Goal: Transaction & Acquisition: Purchase product/service

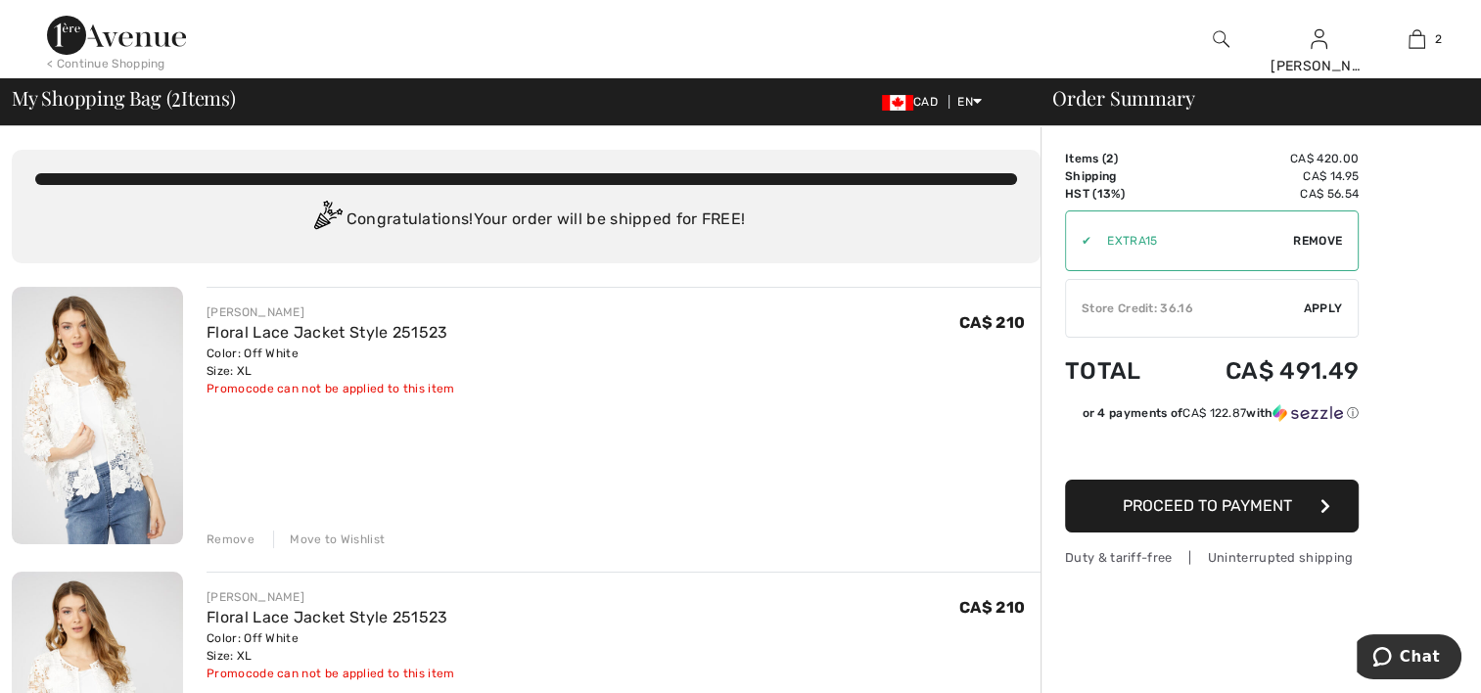
click at [243, 541] on div "Remove" at bounding box center [231, 540] width 48 height 18
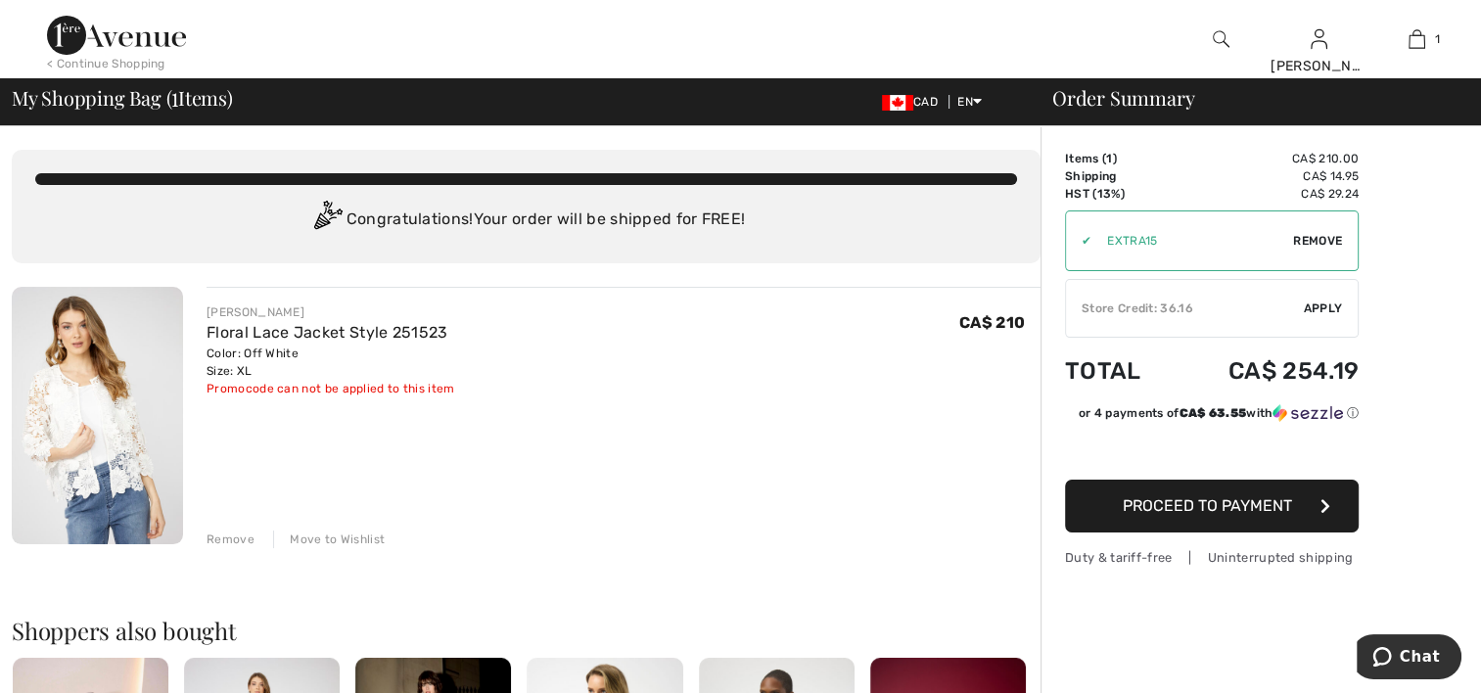
click at [1199, 303] on div "Store Credit: 36.16" at bounding box center [1185, 309] width 238 height 18
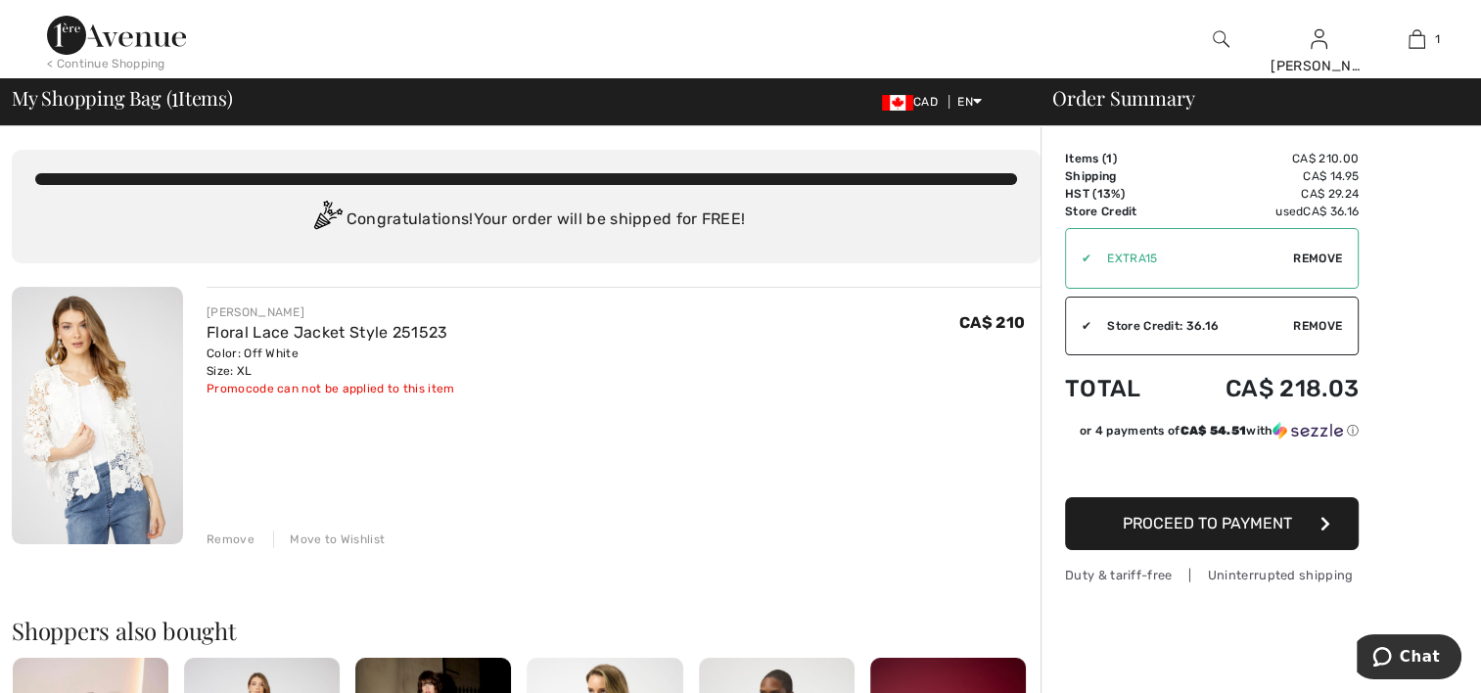
click at [1202, 527] on span "Proceed to Payment" at bounding box center [1207, 523] width 169 height 19
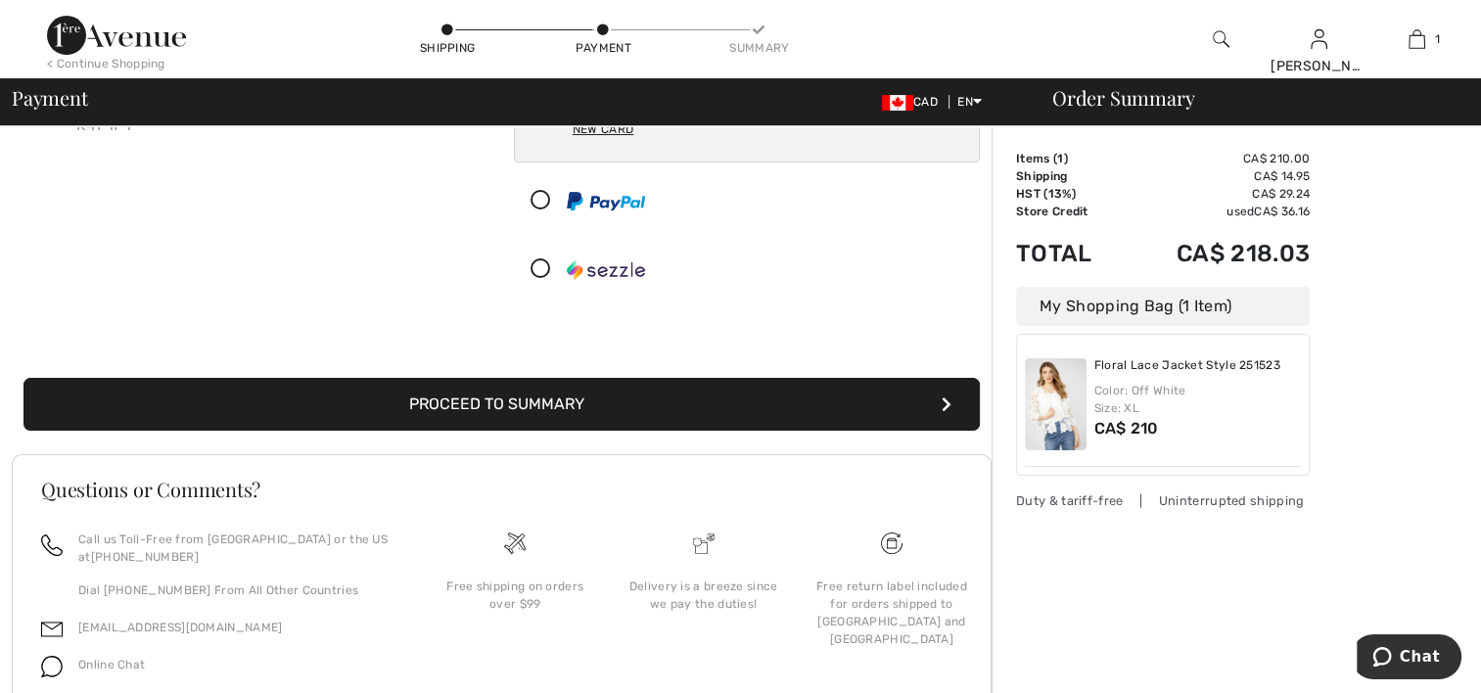
scroll to position [294, 0]
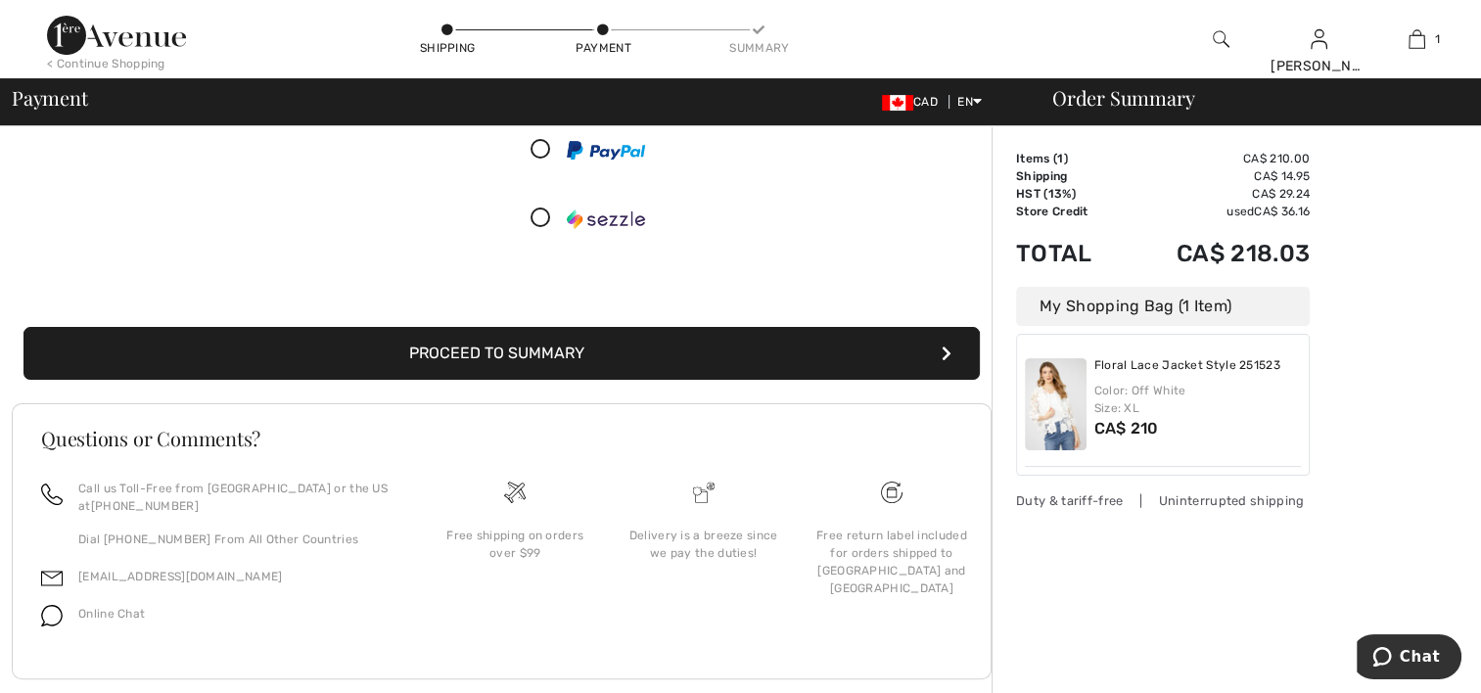
click at [607, 348] on button "Proceed to Summary" at bounding box center [502, 353] width 957 height 53
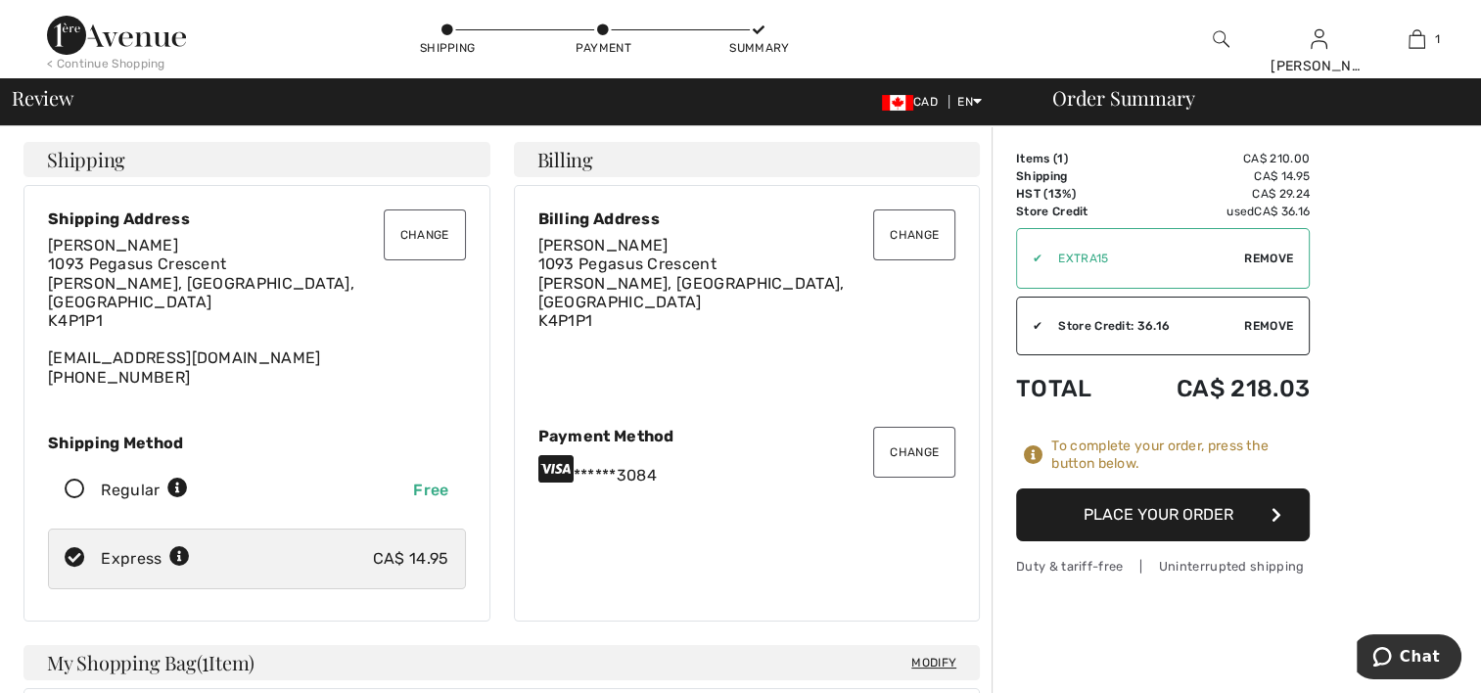
click at [1112, 512] on button "Place Your Order" at bounding box center [1163, 515] width 294 height 53
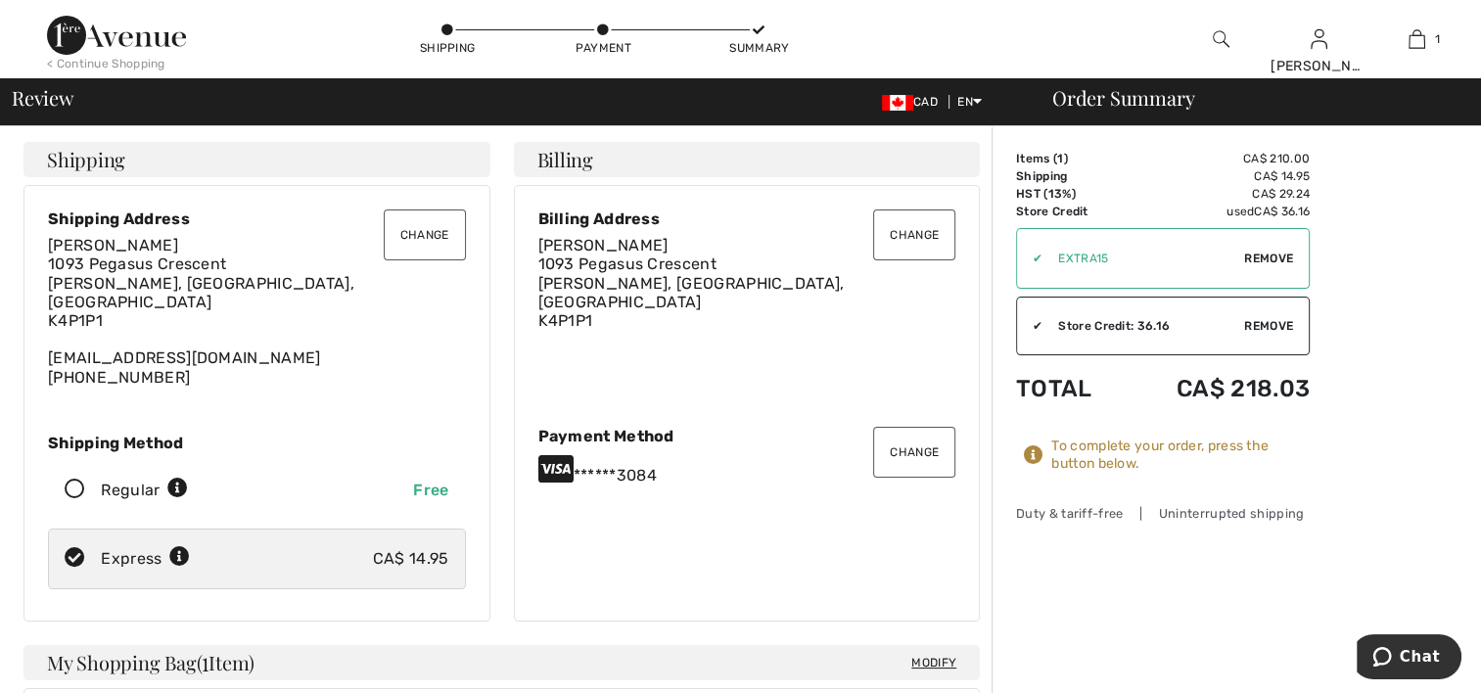
scroll to position [290, 0]
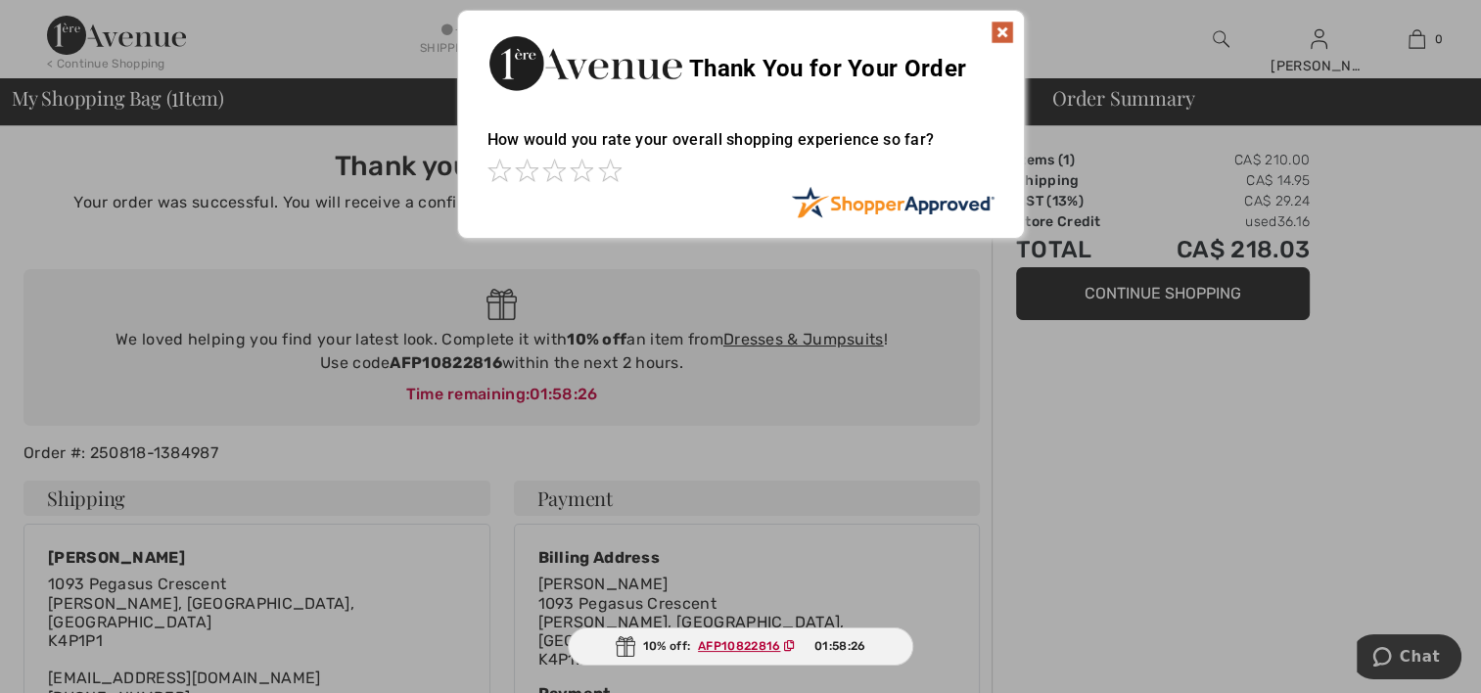
click at [1003, 28] on img at bounding box center [1003, 33] width 24 height 24
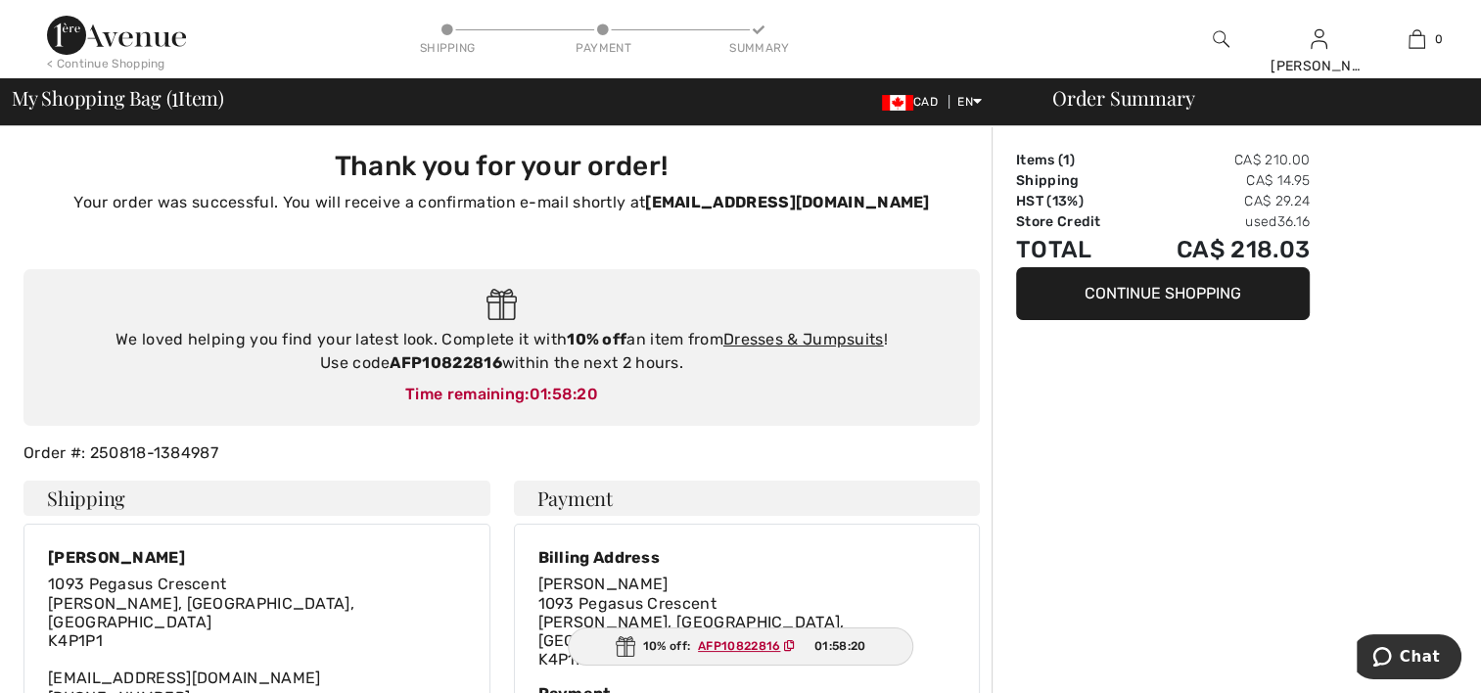
click at [131, 40] on img at bounding box center [116, 35] width 139 height 39
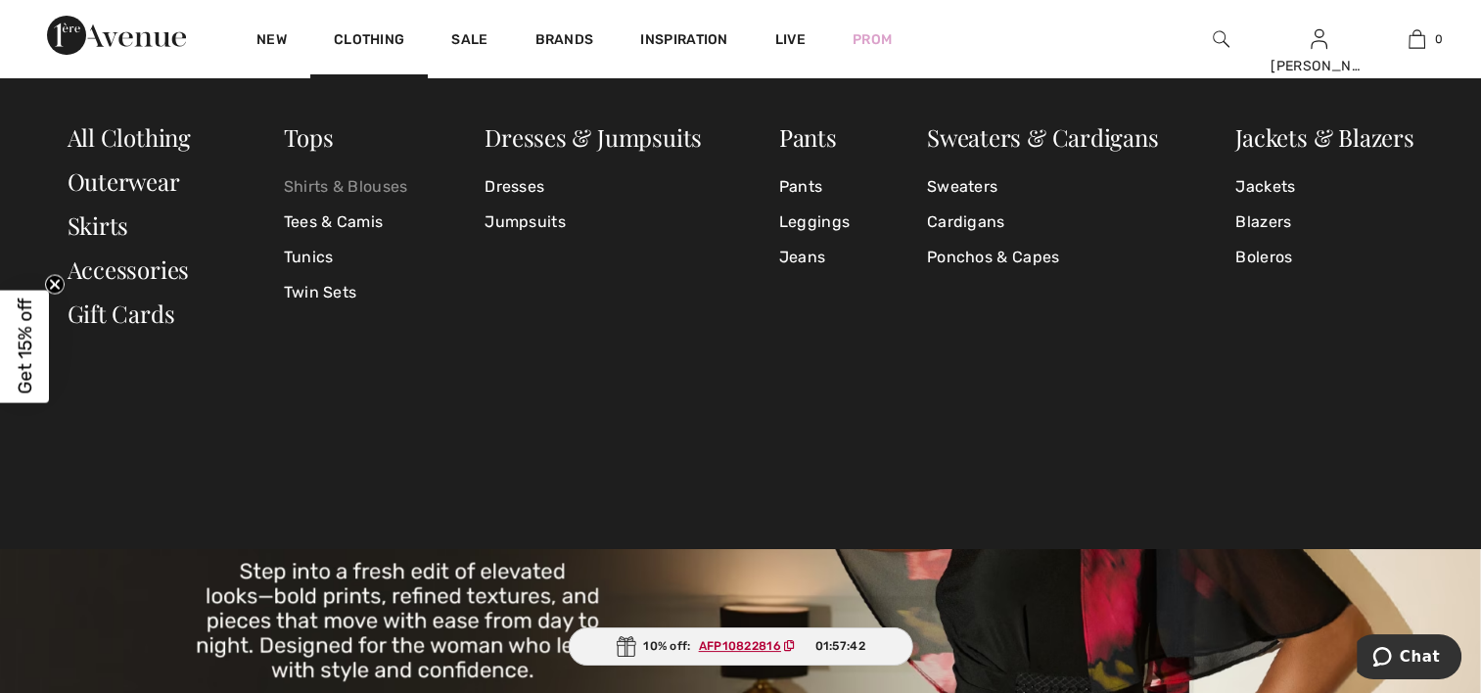
click at [366, 191] on link "Shirts & Blouses" at bounding box center [346, 186] width 124 height 35
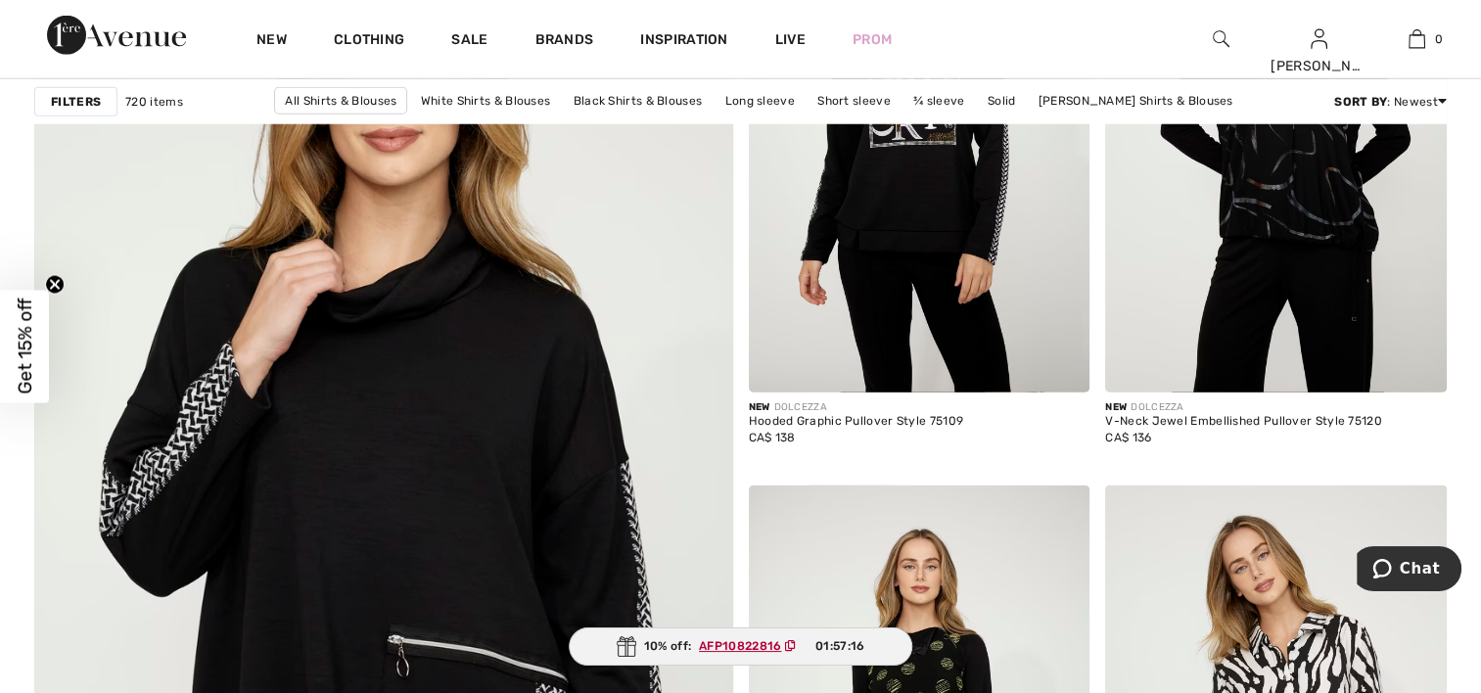
scroll to position [5288, 0]
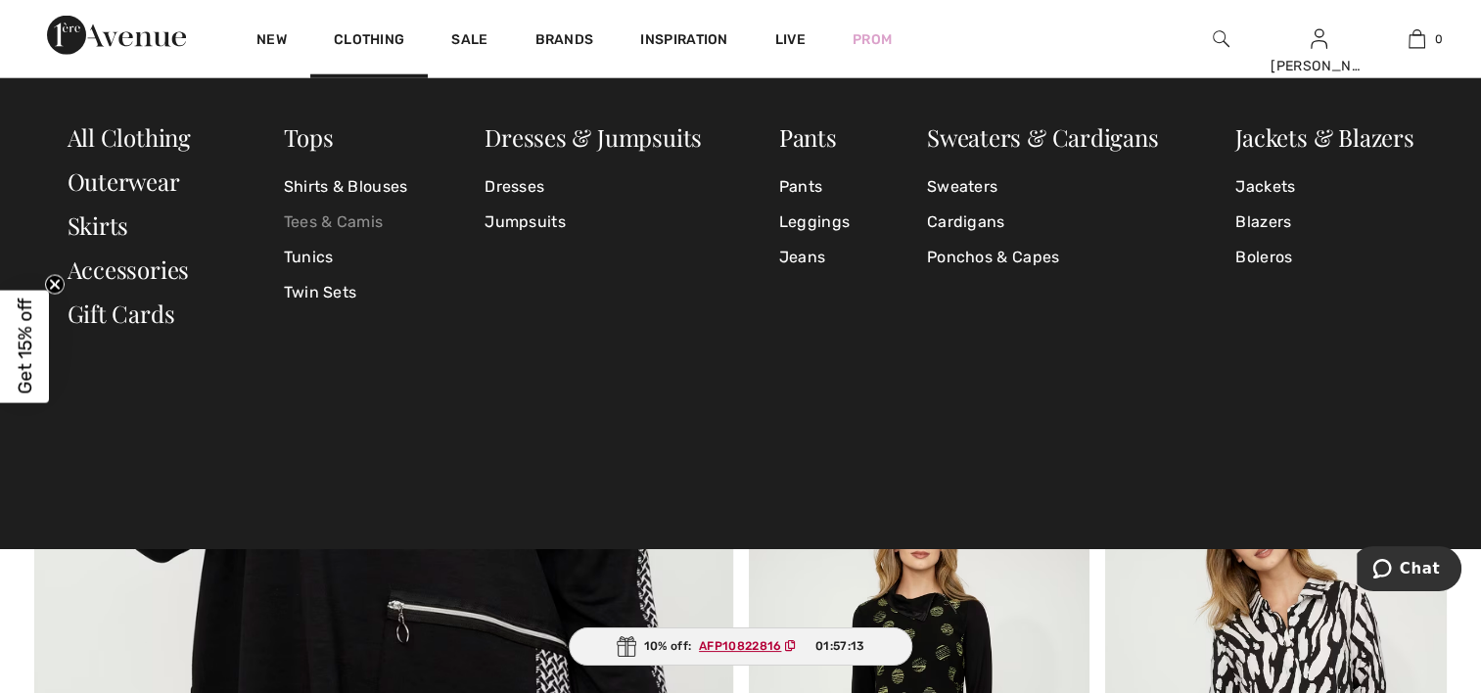
click at [359, 223] on link "Tees & Camis" at bounding box center [346, 222] width 124 height 35
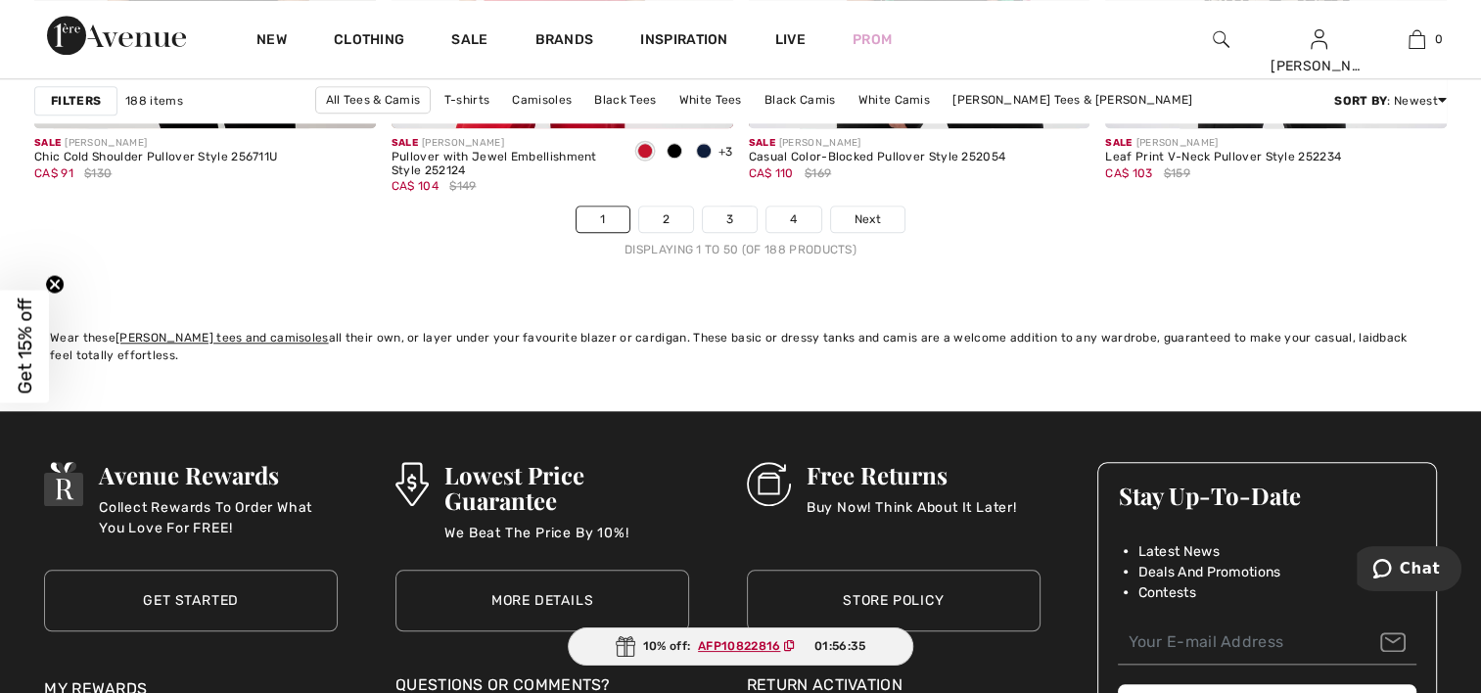
scroll to position [9106, 0]
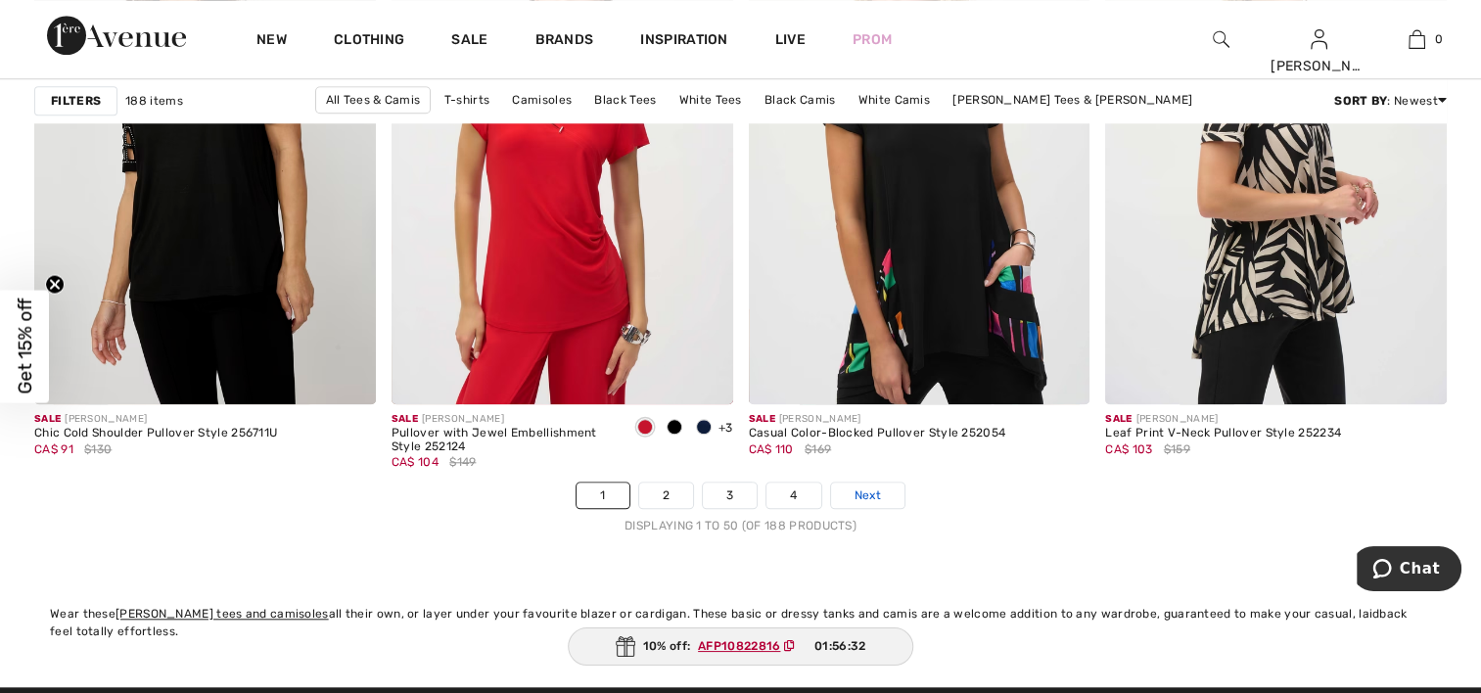
click at [862, 493] on span "Next" at bounding box center [868, 496] width 26 height 18
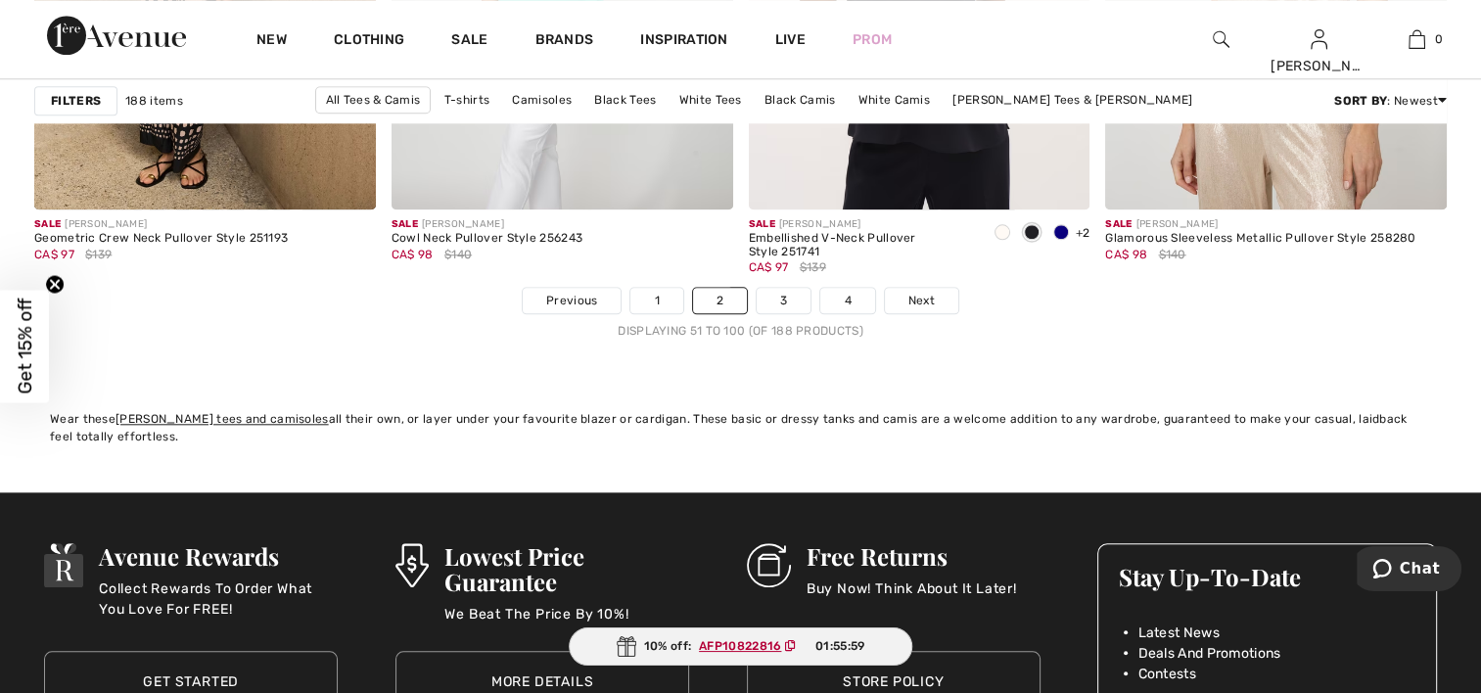
scroll to position [9302, 0]
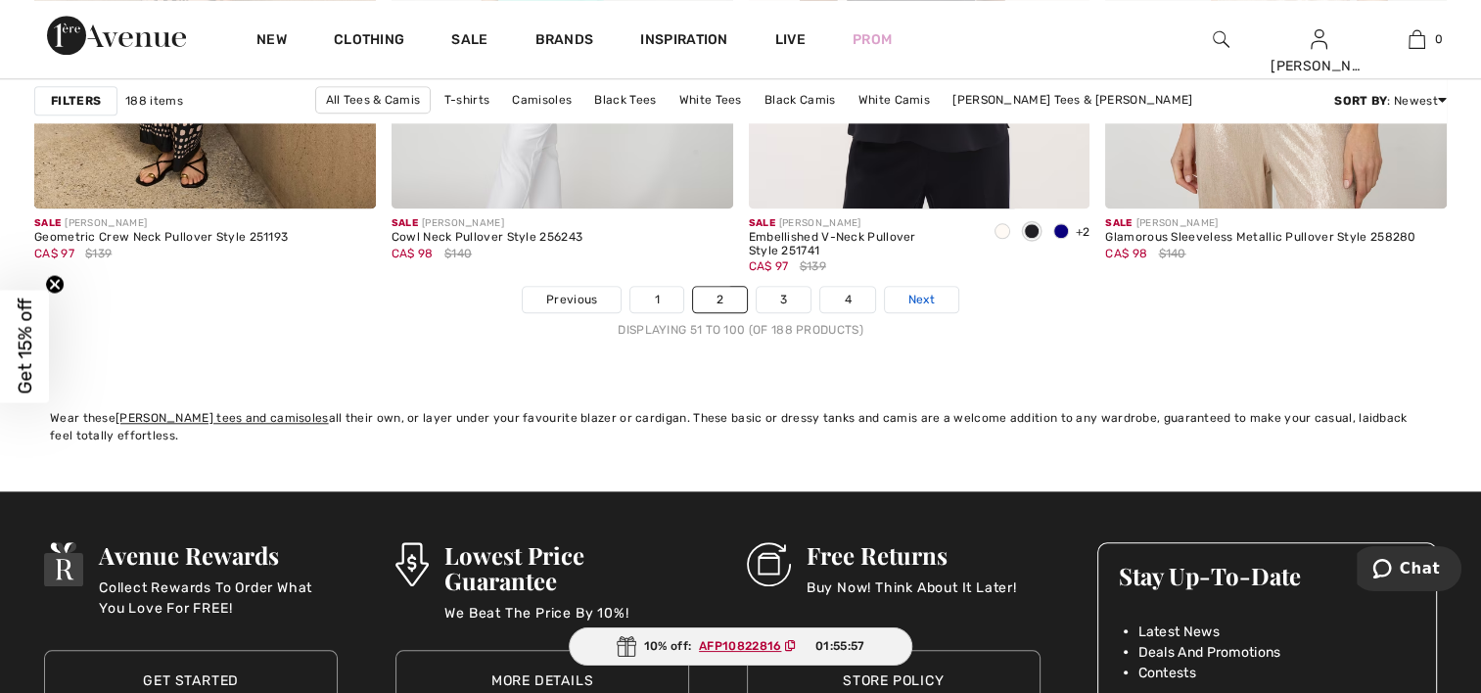
click at [926, 294] on span "Next" at bounding box center [922, 300] width 26 height 18
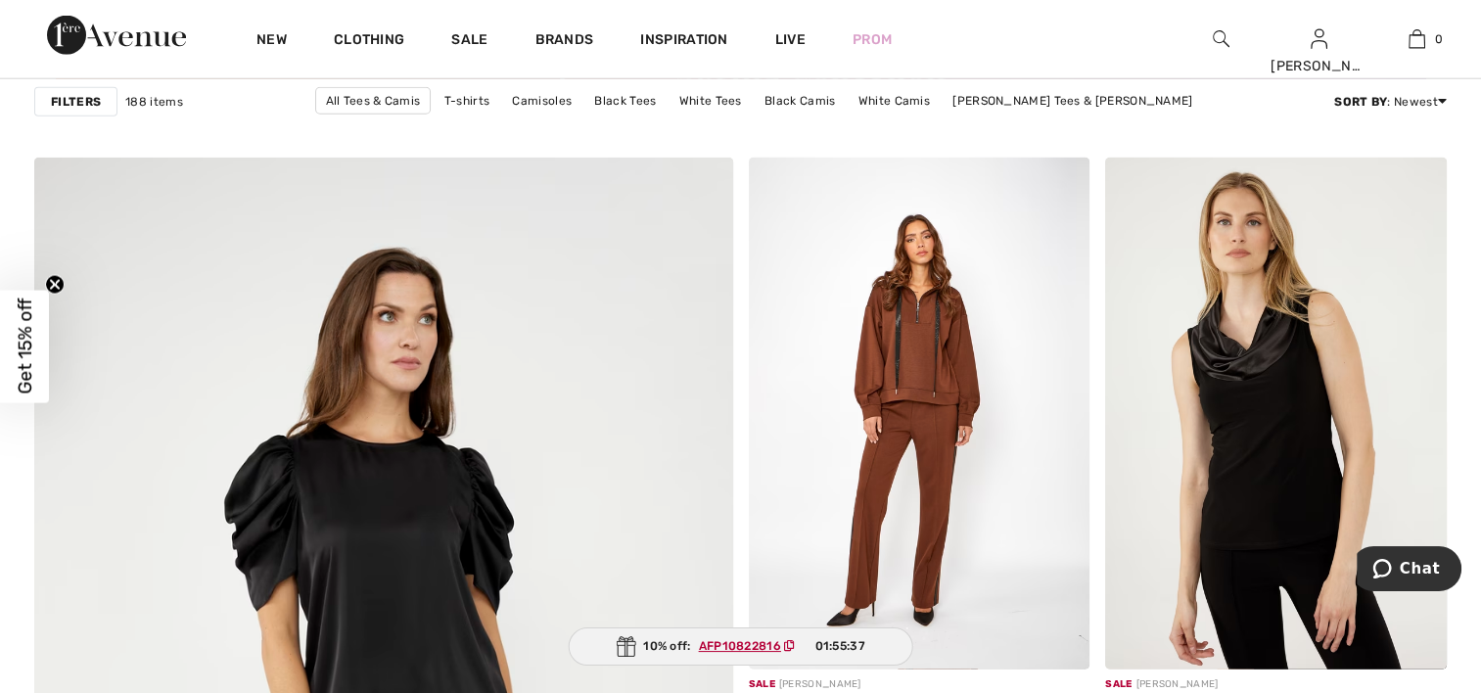
scroll to position [4994, 0]
